Goal: Check status: Check status

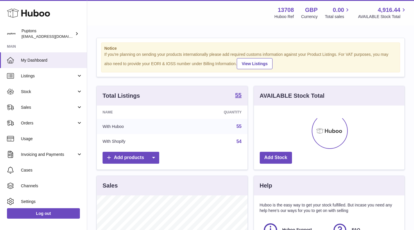
scroll to position [91, 151]
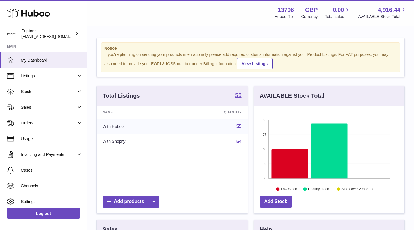
click at [32, 94] on span "Stock" at bounding box center [48, 92] width 55 height 6
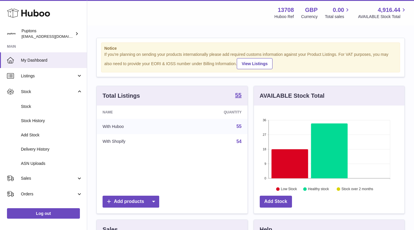
click at [32, 107] on span "Stock" at bounding box center [52, 107] width 62 height 6
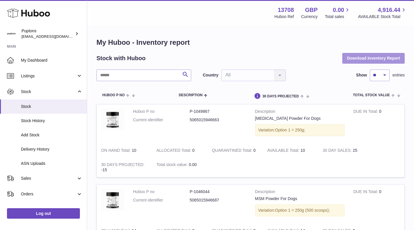
click at [354, 58] on button "Download Inventory Report" at bounding box center [373, 58] width 62 height 10
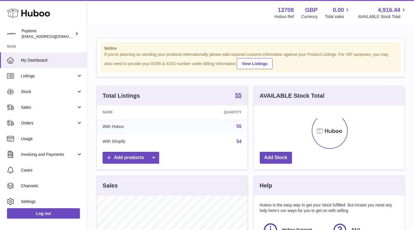
scroll to position [91, 151]
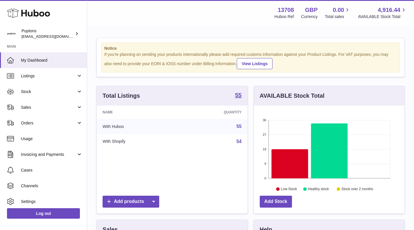
click at [23, 104] on link "Sales" at bounding box center [43, 107] width 87 height 16
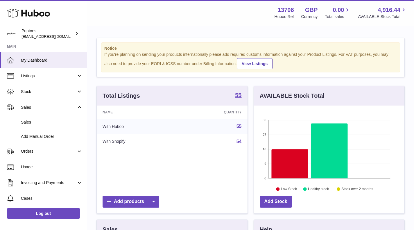
click at [31, 92] on span "Stock" at bounding box center [48, 92] width 55 height 6
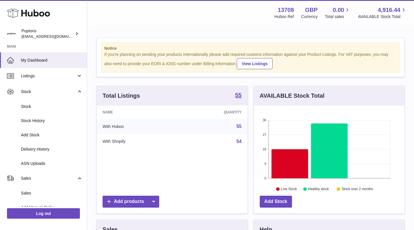
click at [37, 105] on span "Stock" at bounding box center [52, 107] width 62 height 6
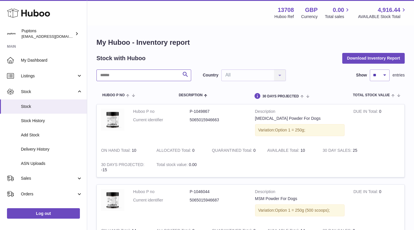
click at [107, 78] on input "text" at bounding box center [143, 75] width 95 height 12
paste input "******"
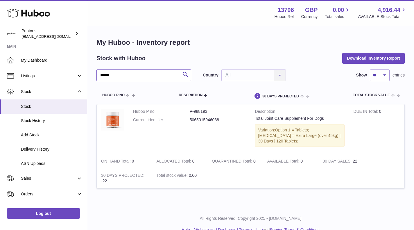
type input "******"
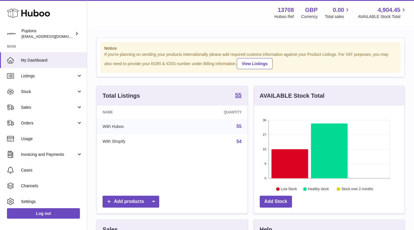
scroll to position [91, 151]
click at [37, 89] on span "Stock" at bounding box center [48, 92] width 55 height 6
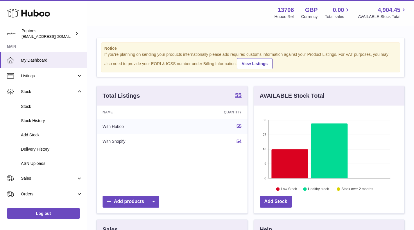
click at [46, 123] on span "Stock History" at bounding box center [52, 121] width 62 height 6
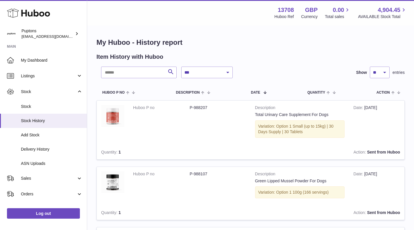
click at [51, 151] on span "Delivery History" at bounding box center [52, 149] width 62 height 6
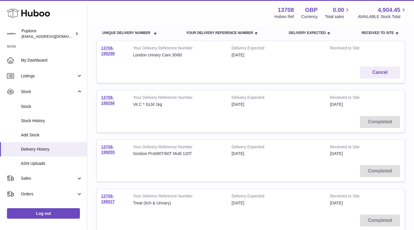
scroll to position [58, 0]
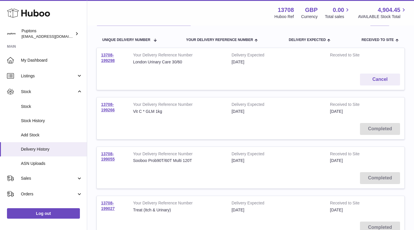
click at [111, 110] on link "13708-199266" at bounding box center [108, 107] width 14 height 10
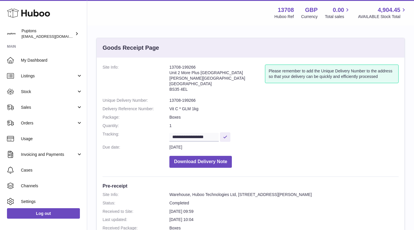
click at [37, 96] on link "Stock" at bounding box center [43, 92] width 87 height 16
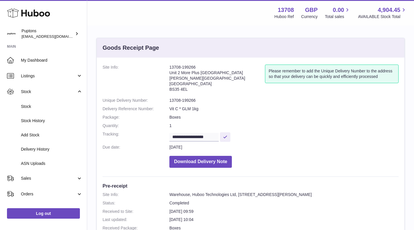
click at [37, 106] on span "Stock" at bounding box center [52, 107] width 62 height 6
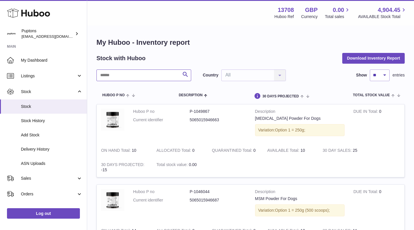
click at [144, 74] on input "text" at bounding box center [143, 75] width 95 height 12
type input "*****"
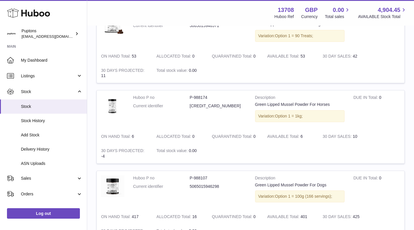
scroll to position [87, 0]
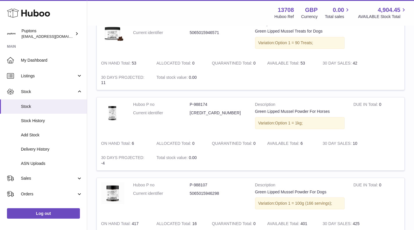
click at [66, 147] on span "Delivery History" at bounding box center [52, 149] width 62 height 6
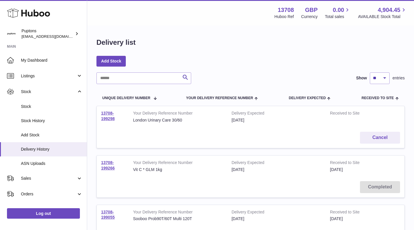
click at [105, 112] on link "13708-199298" at bounding box center [108, 116] width 14 height 10
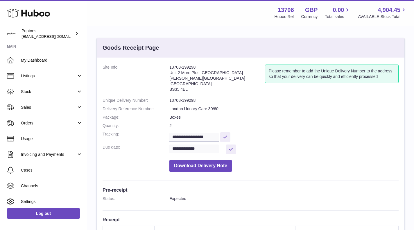
click at [33, 91] on span "Stock" at bounding box center [48, 92] width 55 height 6
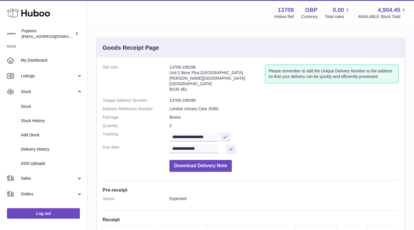
click at [42, 108] on span "Stock" at bounding box center [52, 107] width 62 height 6
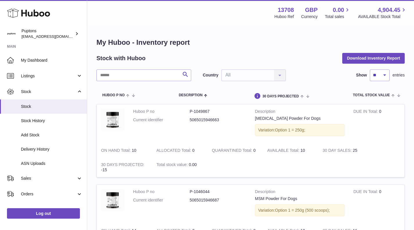
click at [44, 182] on link "Sales" at bounding box center [43, 178] width 87 height 16
click at [49, 187] on link "Sales" at bounding box center [43, 193] width 87 height 14
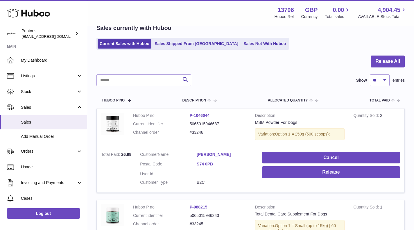
scroll to position [29, 0]
click at [241, 40] on link "Sales Not With Huboo" at bounding box center [264, 44] width 46 height 10
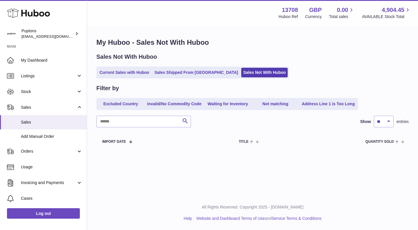
click at [118, 77] on link "Current Sales with Huboo" at bounding box center [125, 73] width 54 height 10
